Goal: Task Accomplishment & Management: Manage account settings

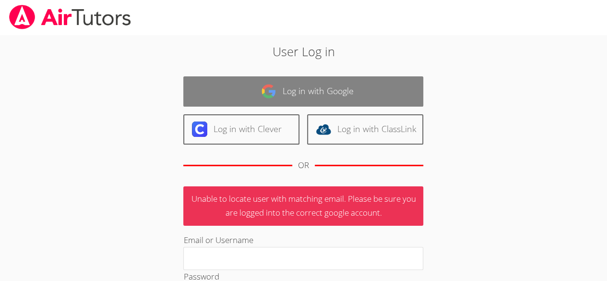
click at [294, 84] on link "Log in with Google" at bounding box center [303, 91] width 240 height 30
